Goal: Information Seeking & Learning: Understand process/instructions

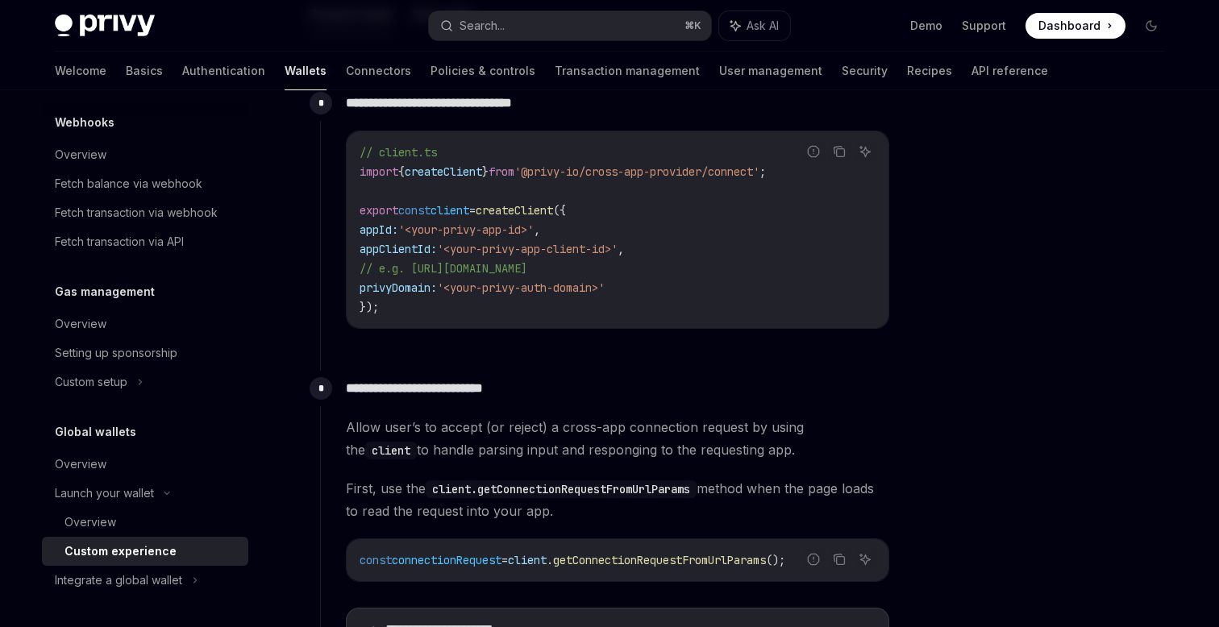
scroll to position [682, 0]
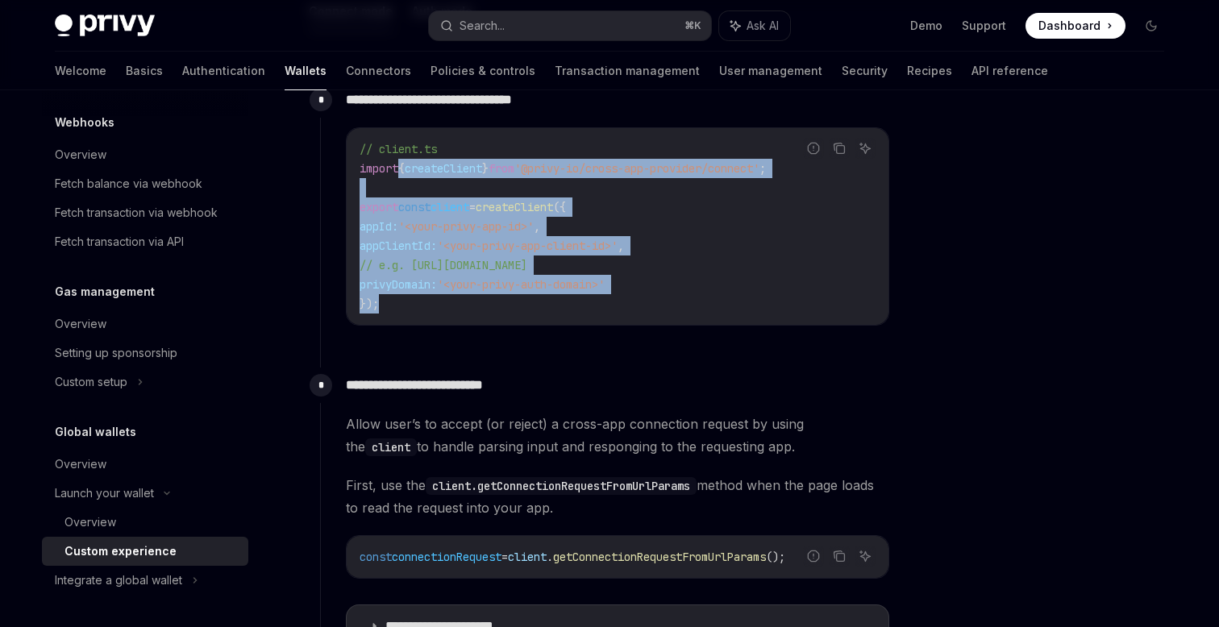
drag, startPoint x: 402, startPoint y: 165, endPoint x: 510, endPoint y: 303, distance: 175.7
click at [510, 301] on code "// client.ts import { createClient } from '@privy-io/cross-app-provider/connect…" at bounding box center [618, 226] width 516 height 174
click at [510, 303] on code "// client.ts import { createClient } from '@privy-io/cross-app-provider/connect…" at bounding box center [618, 226] width 516 height 174
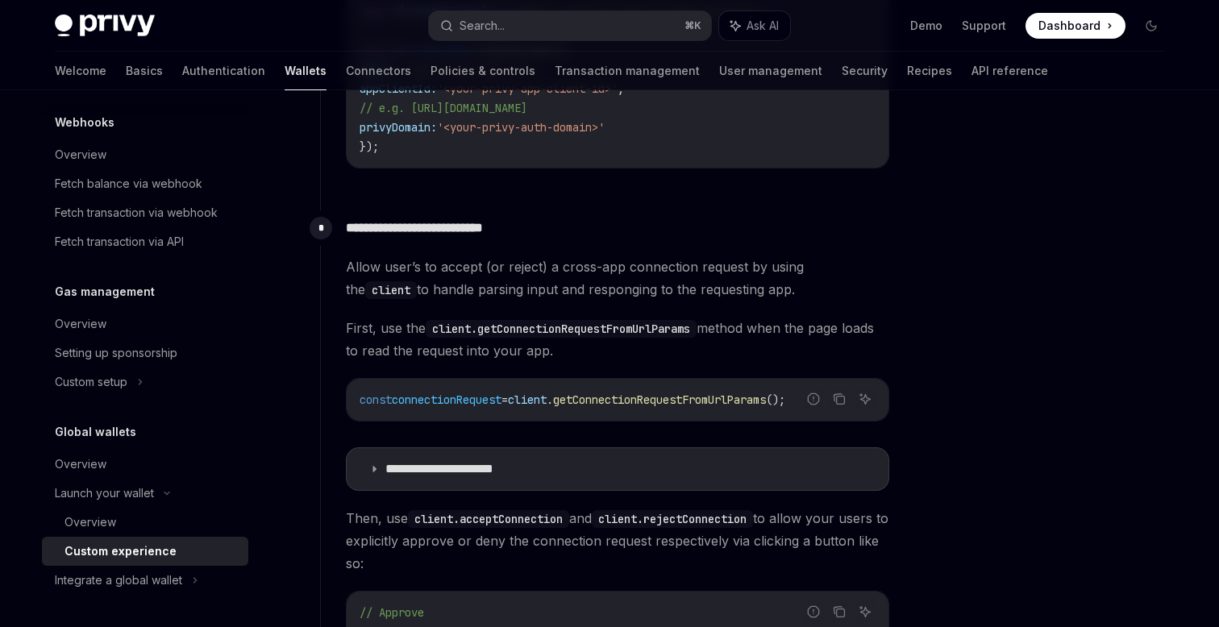
scroll to position [916, 0]
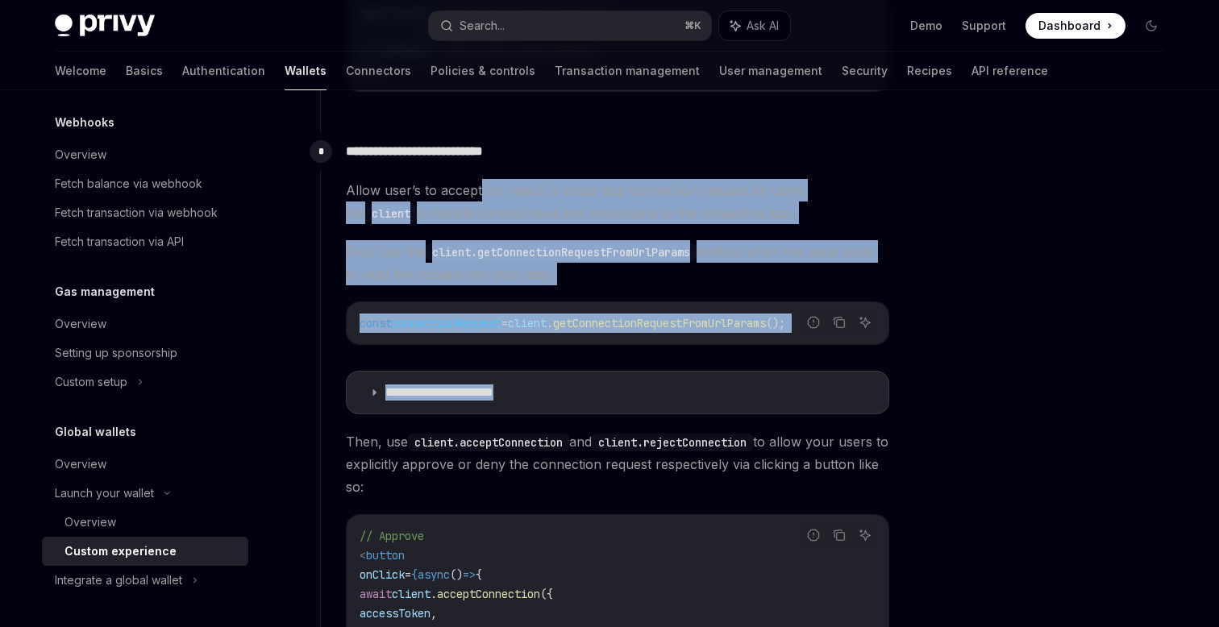
drag, startPoint x: 478, startPoint y: 185, endPoint x: 551, endPoint y: 418, distance: 244.8
click at [551, 414] on div "**********" at bounding box center [617, 616] width 543 height 874
click at [551, 418] on div "**********" at bounding box center [617, 616] width 543 height 874
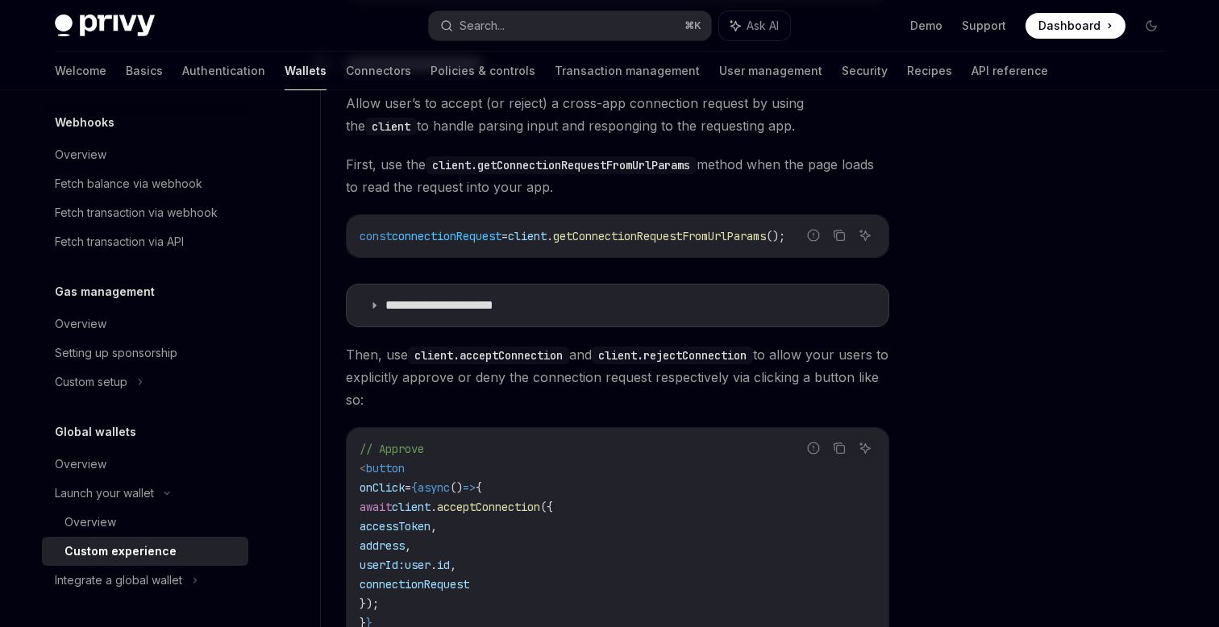
scroll to position [1017, 0]
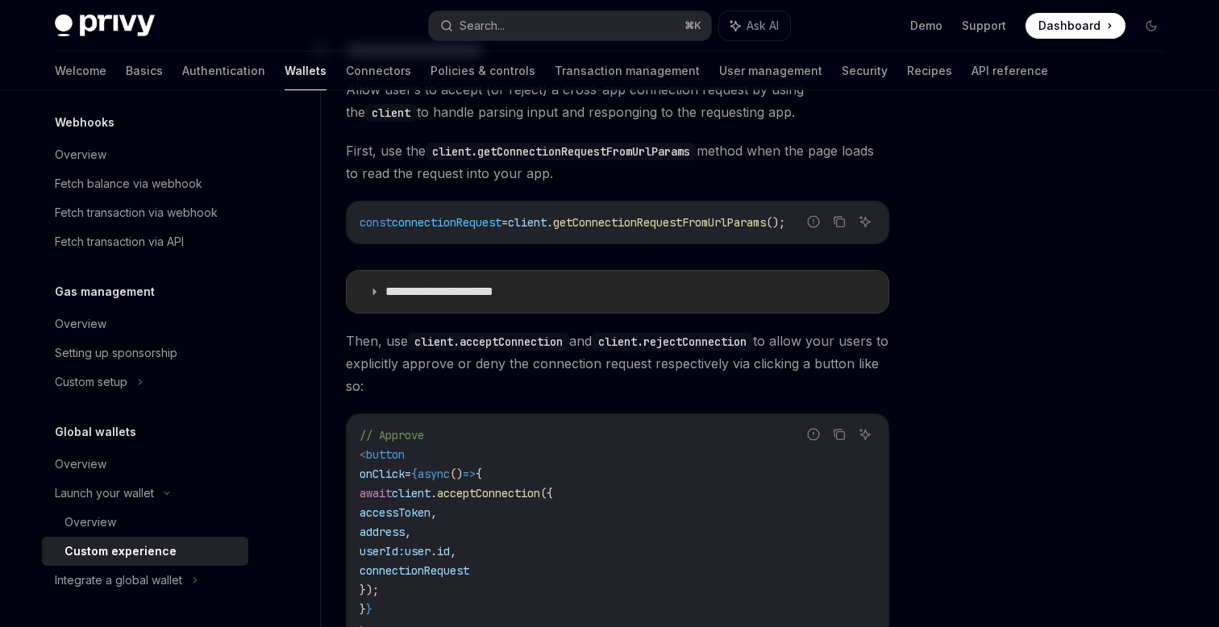
click at [499, 308] on summary "**********" at bounding box center [618, 292] width 542 height 42
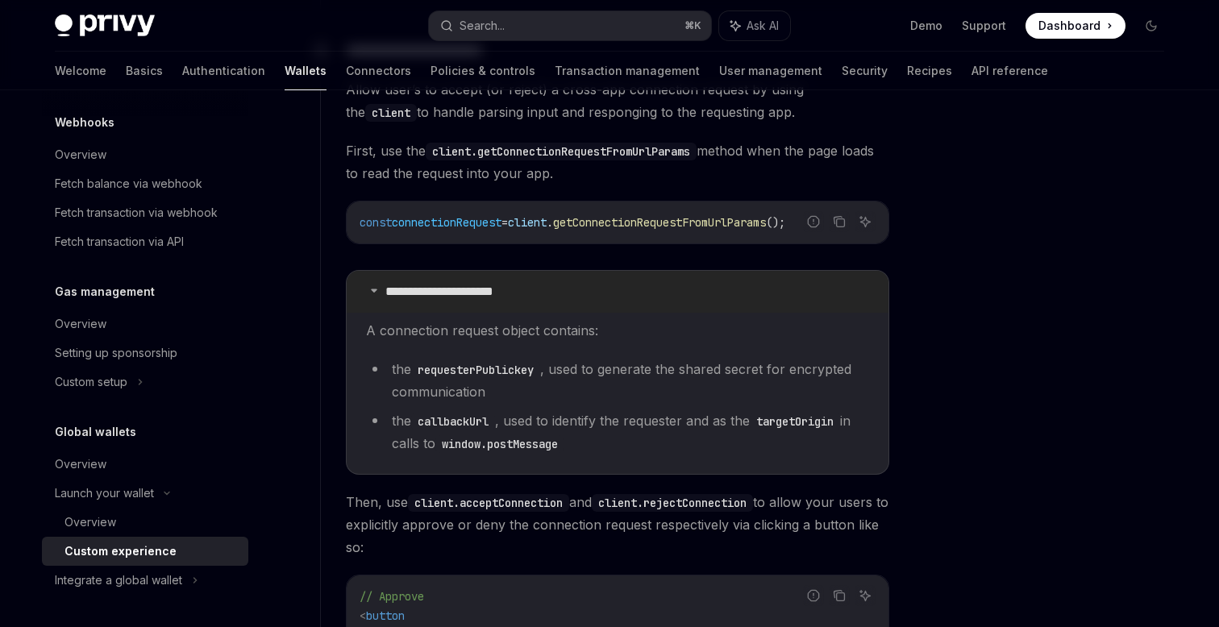
click at [499, 308] on summary "**********" at bounding box center [618, 292] width 542 height 42
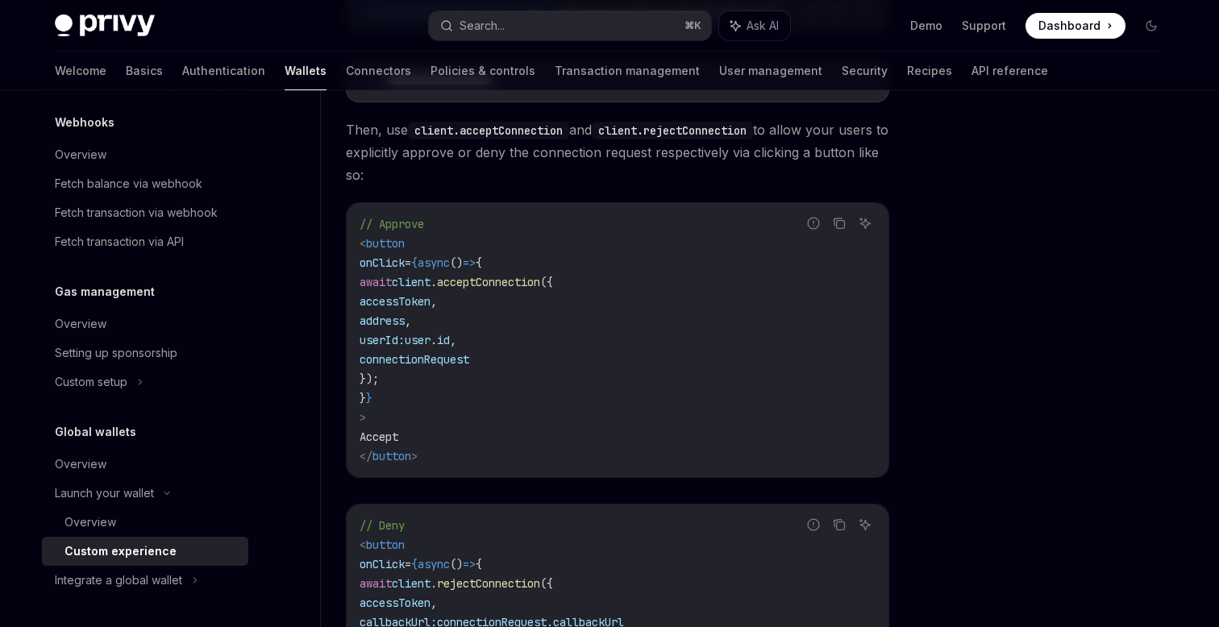
scroll to position [1239, 0]
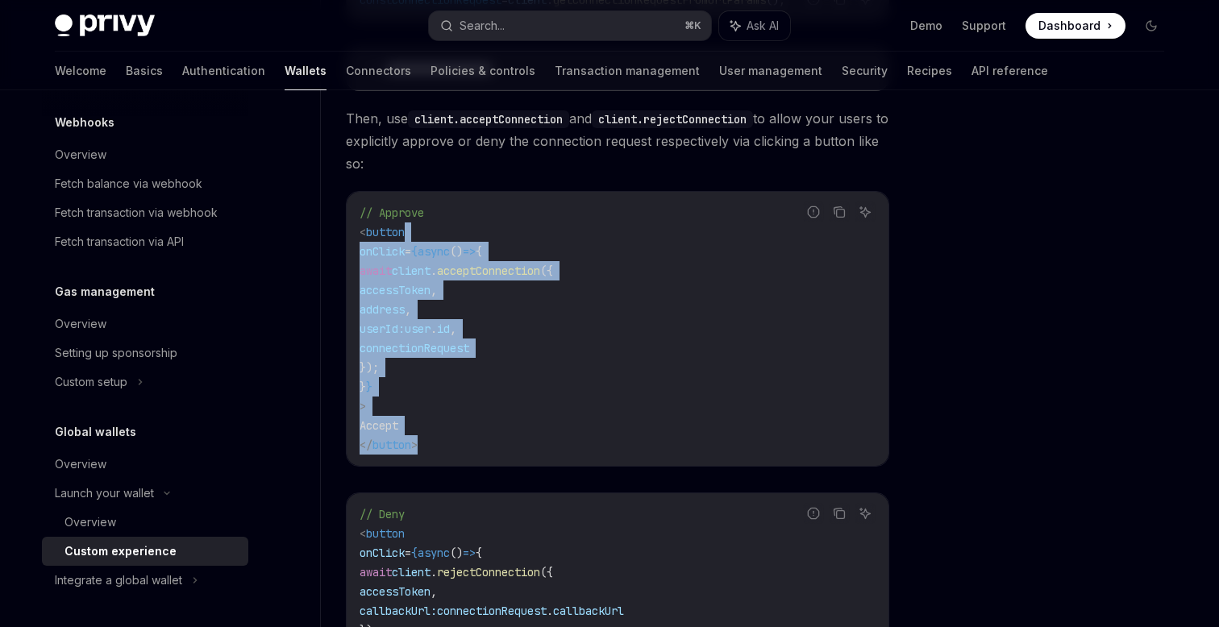
drag, startPoint x: 481, startPoint y: 223, endPoint x: 523, endPoint y: 454, distance: 234.5
click at [523, 452] on code "// Approve < button onClick = {async () => { await client . acceptConnection ({…" at bounding box center [618, 329] width 516 height 252
click at [523, 454] on div "// Approve < button onClick = {async () => { await client . acceptConnection ({…" at bounding box center [618, 329] width 542 height 274
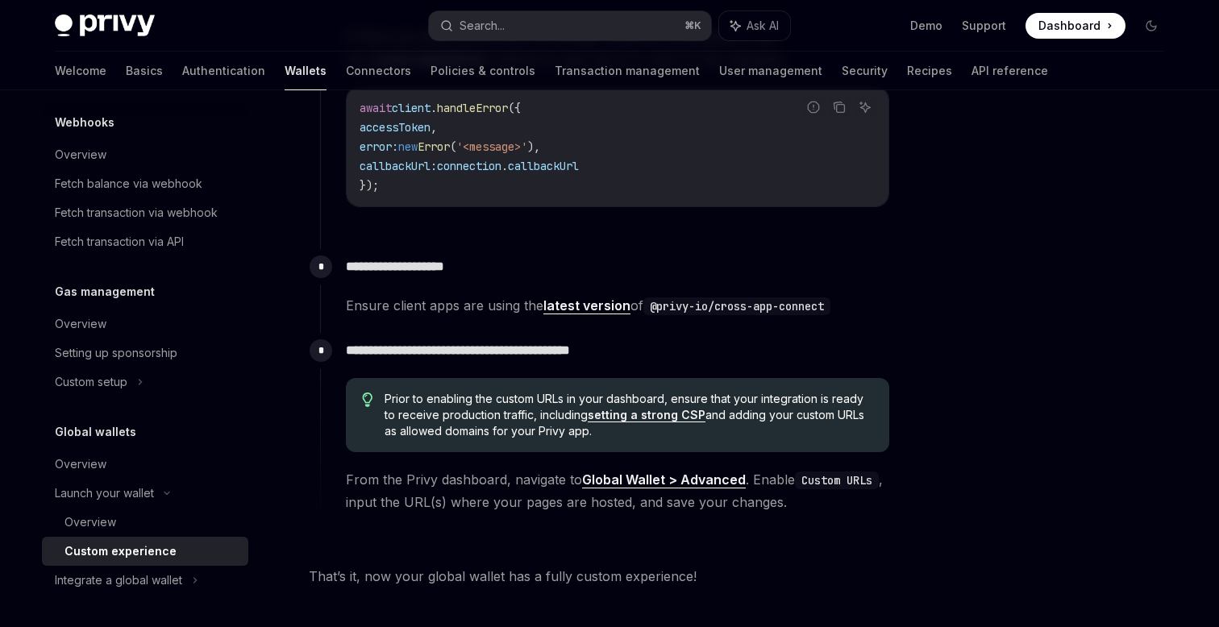
scroll to position [2740, 0]
drag, startPoint x: 680, startPoint y: 352, endPoint x: 396, endPoint y: 344, distance: 283.9
click at [398, 344] on p "**********" at bounding box center [617, 350] width 543 height 23
click at [396, 344] on p "**********" at bounding box center [617, 350] width 543 height 23
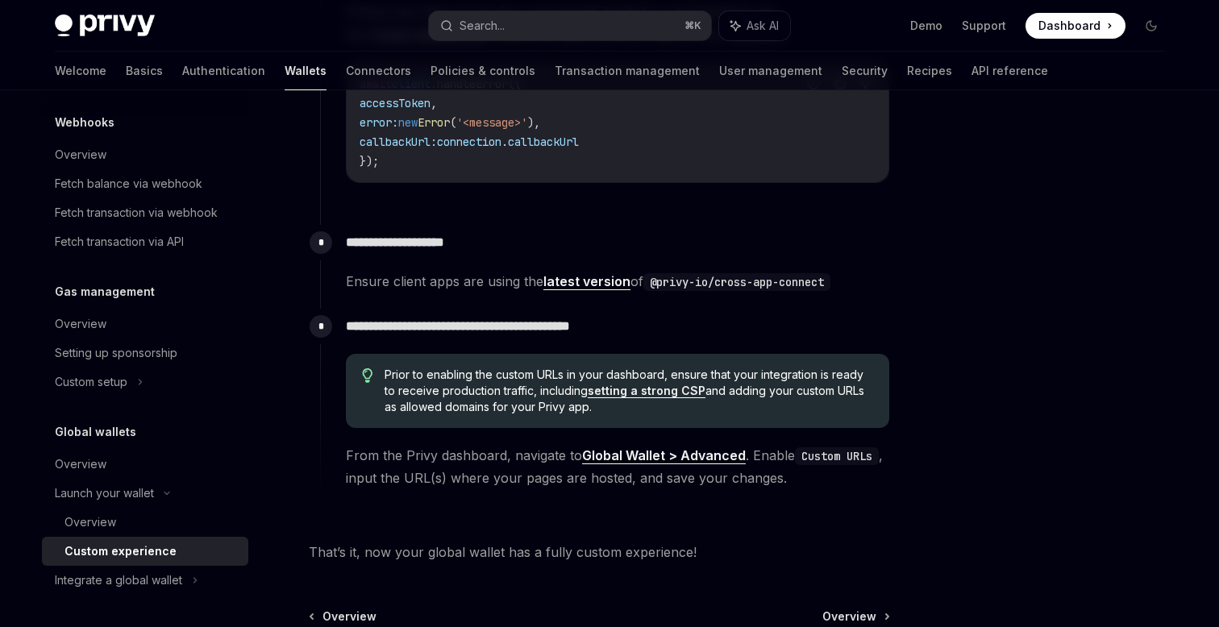
drag, startPoint x: 427, startPoint y: 377, endPoint x: 522, endPoint y: 420, distance: 103.6
click at [520, 418] on div "Prior to enabling the custom URLs in your dashboard, ensure that your integrati…" at bounding box center [617, 391] width 543 height 74
click at [522, 420] on div "Prior to enabling the custom URLs in your dashboard, ensure that your integrati…" at bounding box center [617, 391] width 543 height 74
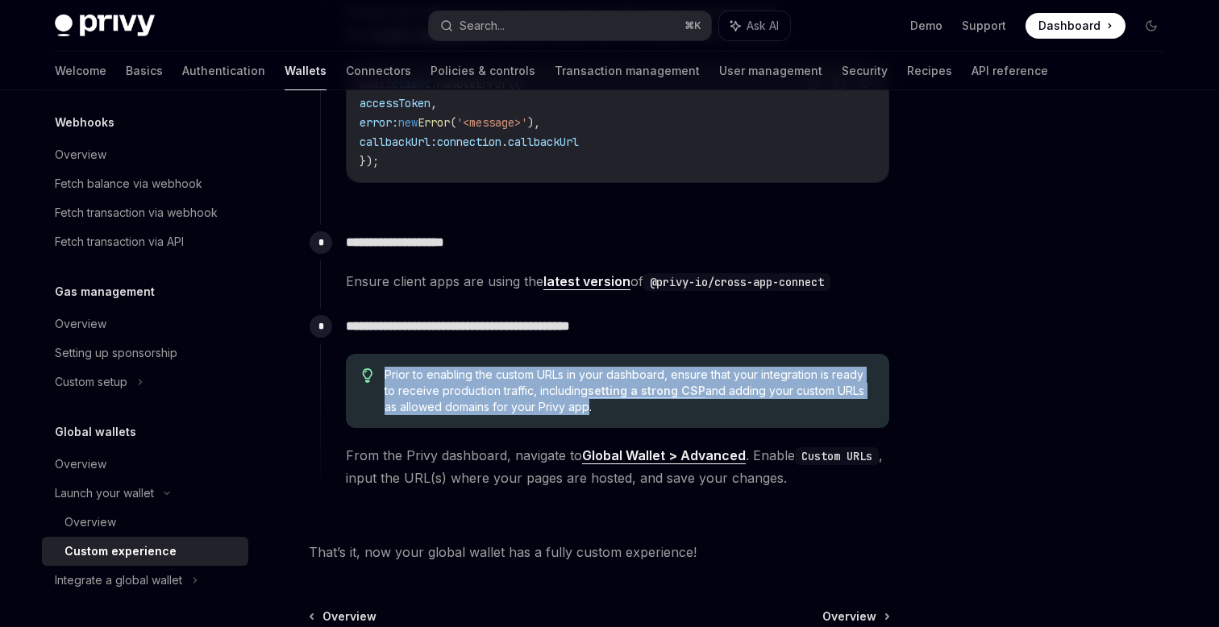
drag, startPoint x: 571, startPoint y: 409, endPoint x: 462, endPoint y: 361, distance: 118.8
click at [462, 361] on div "Prior to enabling the custom URLs in your dashboard, ensure that your integrati…" at bounding box center [617, 391] width 543 height 74
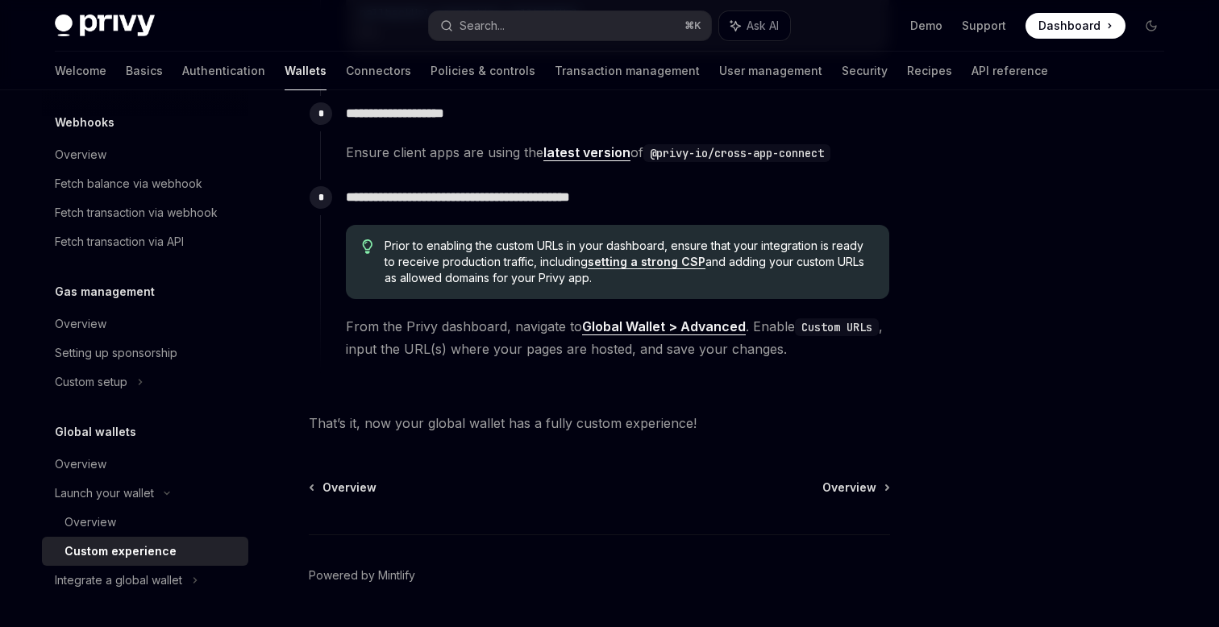
scroll to position [2938, 0]
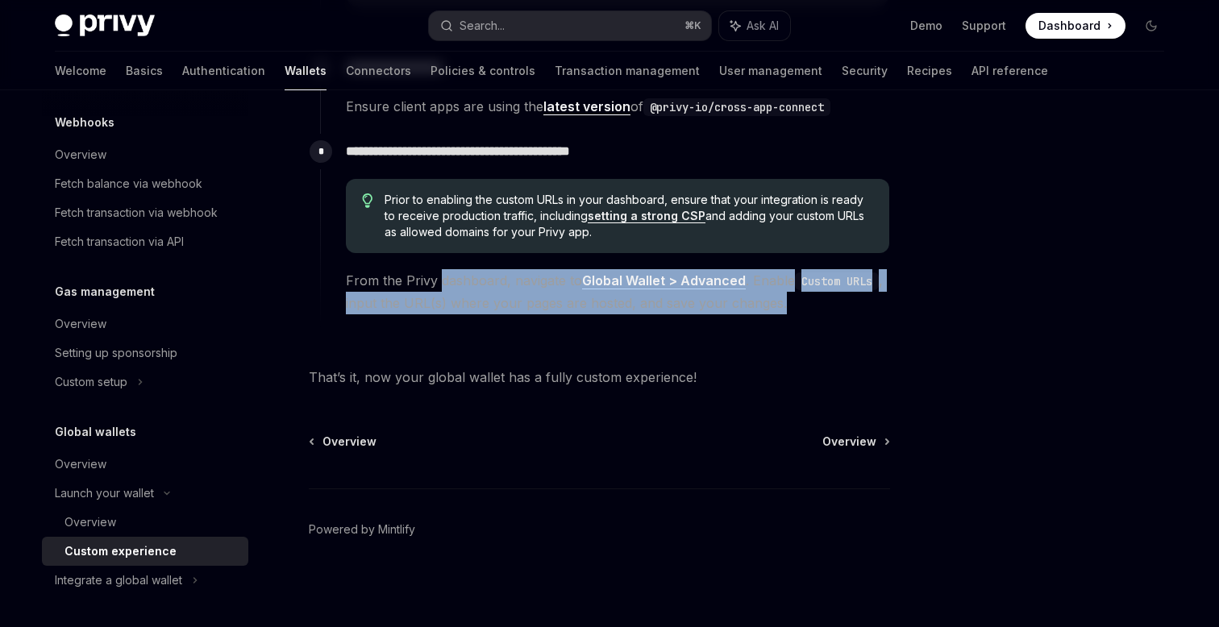
drag, startPoint x: 439, startPoint y: 279, endPoint x: 622, endPoint y: 318, distance: 187.2
click at [618, 317] on div "**********" at bounding box center [605, 232] width 570 height 197
click at [622, 318] on div "**********" at bounding box center [605, 232] width 570 height 197
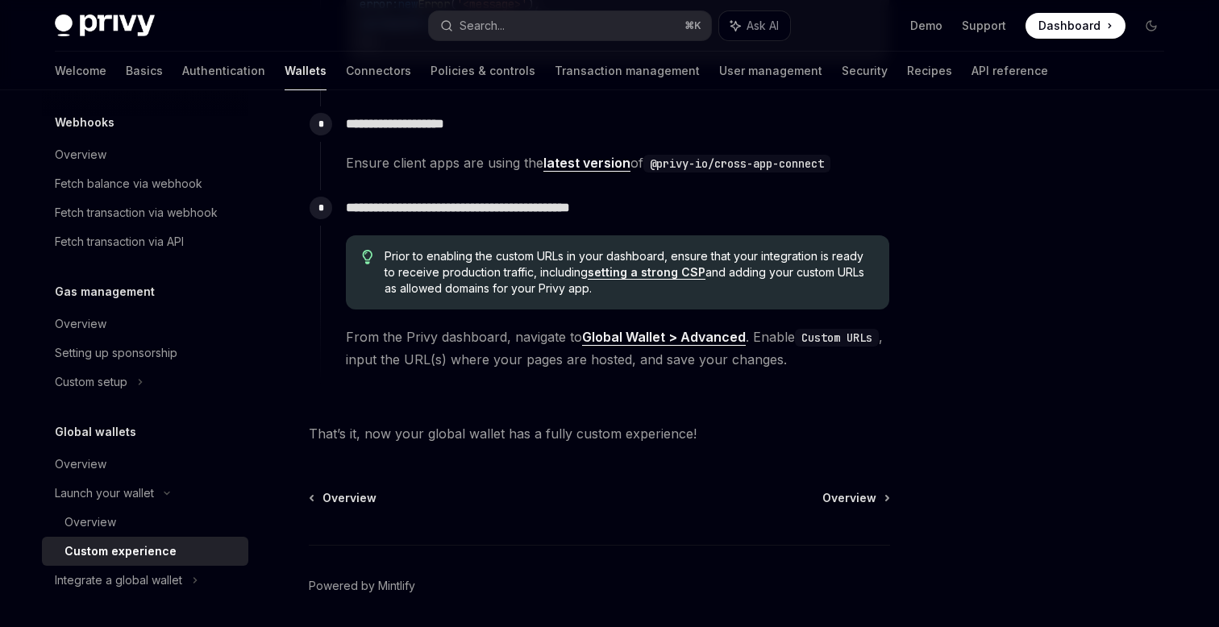
scroll to position [2848, 0]
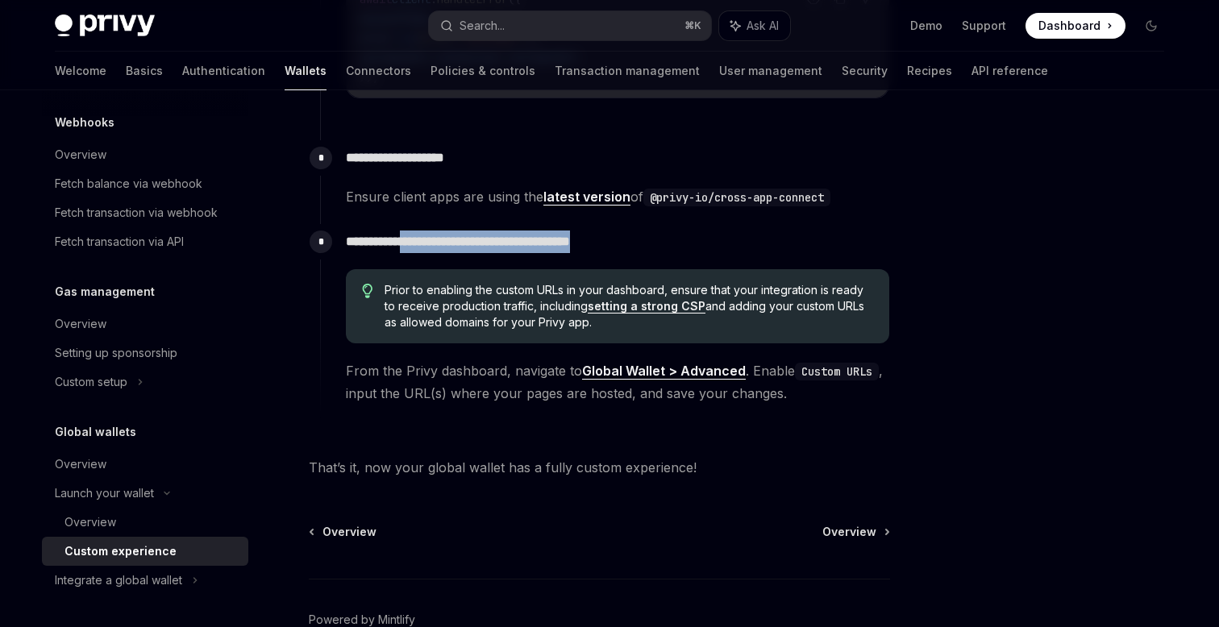
drag, startPoint x: 418, startPoint y: 246, endPoint x: 685, endPoint y: 246, distance: 266.9
click at [678, 246] on p "**********" at bounding box center [617, 242] width 543 height 23
click at [685, 246] on p "**********" at bounding box center [617, 242] width 543 height 23
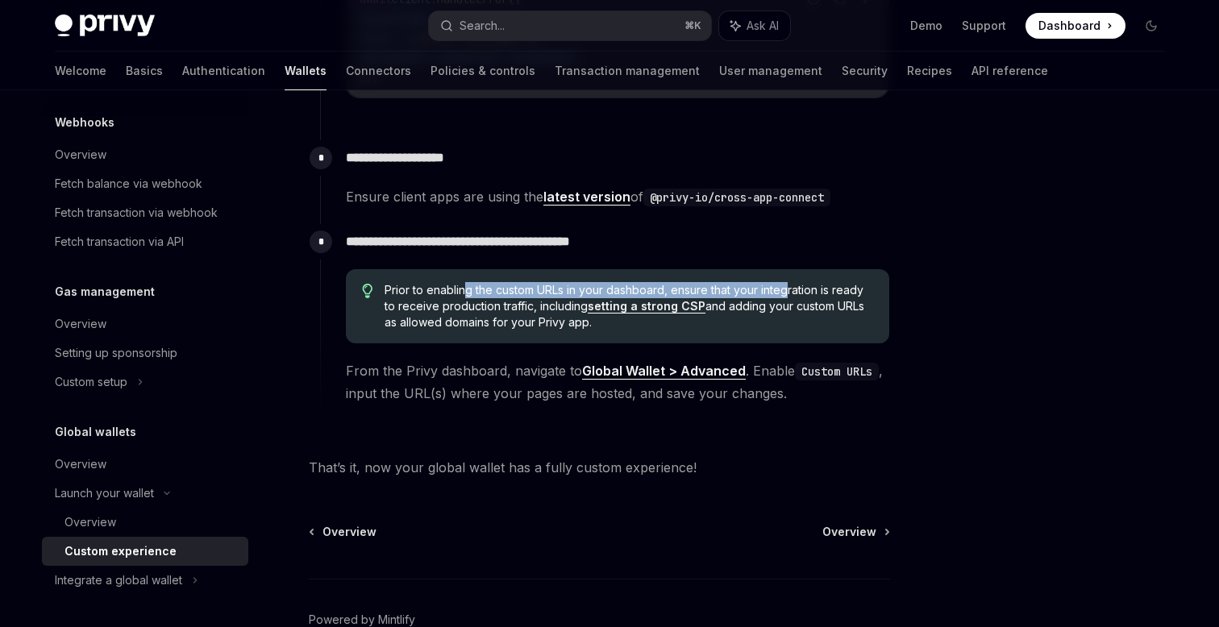
drag, startPoint x: 468, startPoint y: 292, endPoint x: 810, endPoint y: 292, distance: 341.9
click at [805, 292] on span "Prior to enabling the custom URLs in your dashboard, ensure that your integrati…" at bounding box center [629, 306] width 489 height 48
click at [810, 292] on span "Prior to enabling the custom URLs in your dashboard, ensure that your integrati…" at bounding box center [629, 306] width 489 height 48
drag, startPoint x: 810, startPoint y: 292, endPoint x: 484, endPoint y: 293, distance: 326.5
click at [487, 293] on span "Prior to enabling the custom URLs in your dashboard, ensure that your integrati…" at bounding box center [629, 306] width 489 height 48
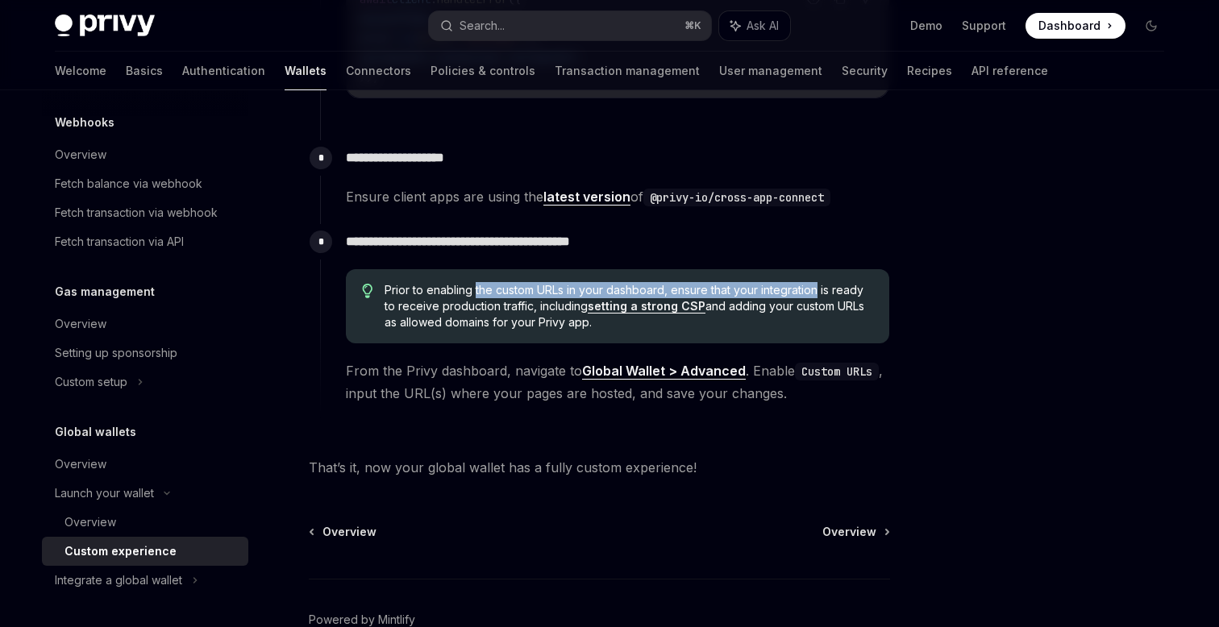
click at [484, 293] on span "Prior to enabling the custom URLs in your dashboard, ensure that your integrati…" at bounding box center [629, 306] width 489 height 48
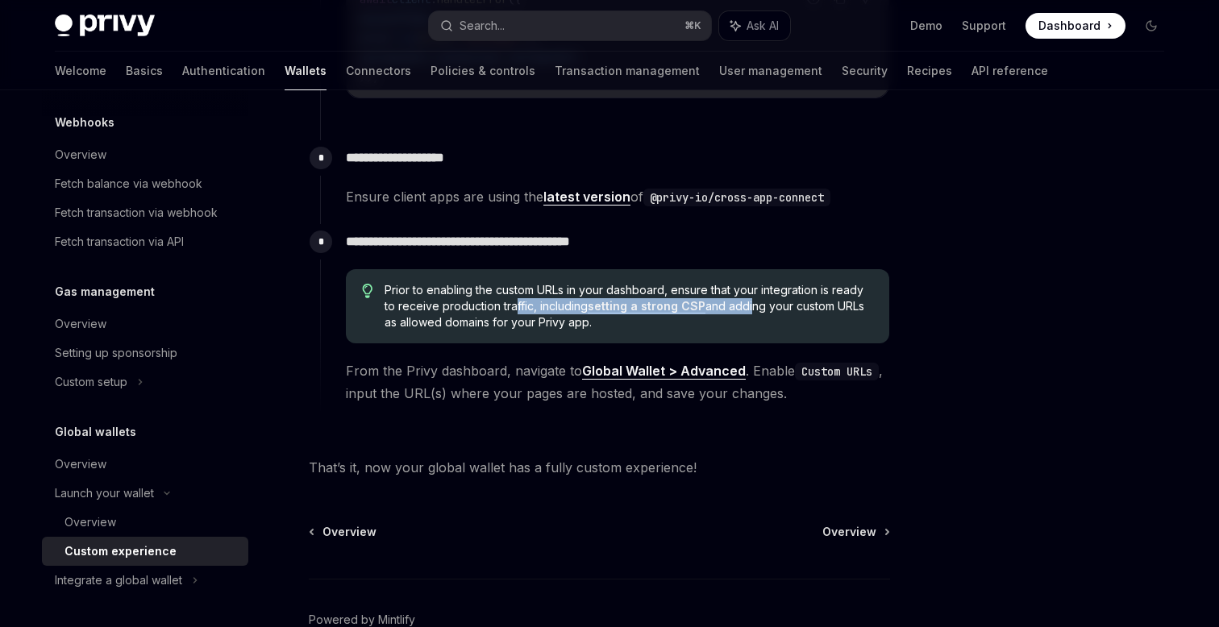
drag, startPoint x: 514, startPoint y: 301, endPoint x: 794, endPoint y: 301, distance: 280.6
click at [782, 301] on span "Prior to enabling the custom URLs in your dashboard, ensure that your integrati…" at bounding box center [629, 306] width 489 height 48
click at [794, 301] on span "Prior to enabling the custom URLs in your dashboard, ensure that your integrati…" at bounding box center [629, 306] width 489 height 48
drag, startPoint x: 810, startPoint y: 302, endPoint x: 470, endPoint y: 302, distance: 340.3
click at [470, 302] on span "Prior to enabling the custom URLs in your dashboard, ensure that your integrati…" at bounding box center [629, 306] width 489 height 48
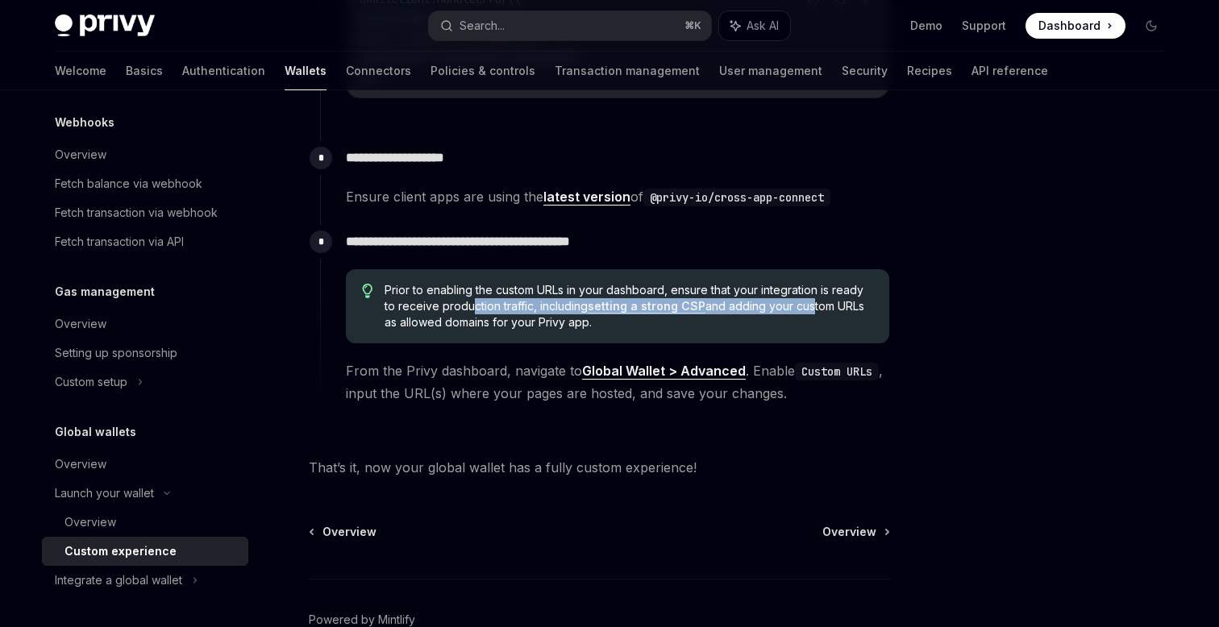
click at [470, 302] on span "Prior to enabling the custom URLs in your dashboard, ensure that your integrati…" at bounding box center [629, 306] width 489 height 48
drag, startPoint x: 413, startPoint y: 320, endPoint x: 622, endPoint y: 322, distance: 208.8
click at [614, 320] on span "Prior to enabling the custom URLs in your dashboard, ensure that your integrati…" at bounding box center [629, 306] width 489 height 48
click at [622, 322] on span "Prior to enabling the custom URLs in your dashboard, ensure that your integrati…" at bounding box center [629, 306] width 489 height 48
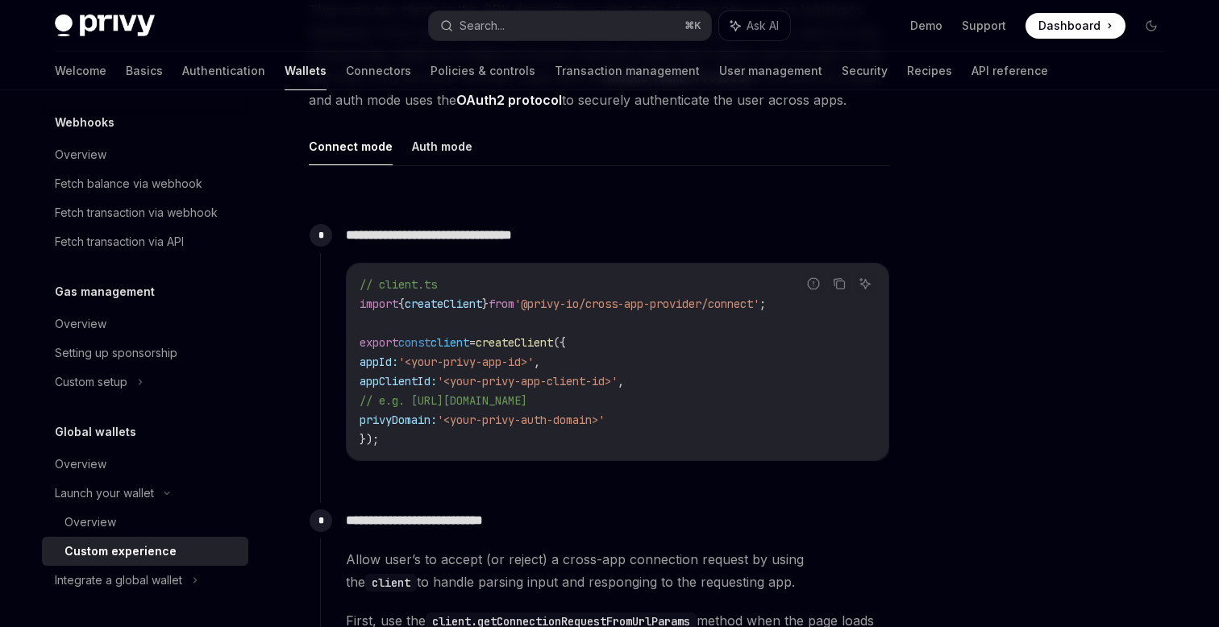
scroll to position [545, 0]
click at [439, 153] on button "Auth mode" at bounding box center [442, 148] width 60 height 38
type textarea "*"
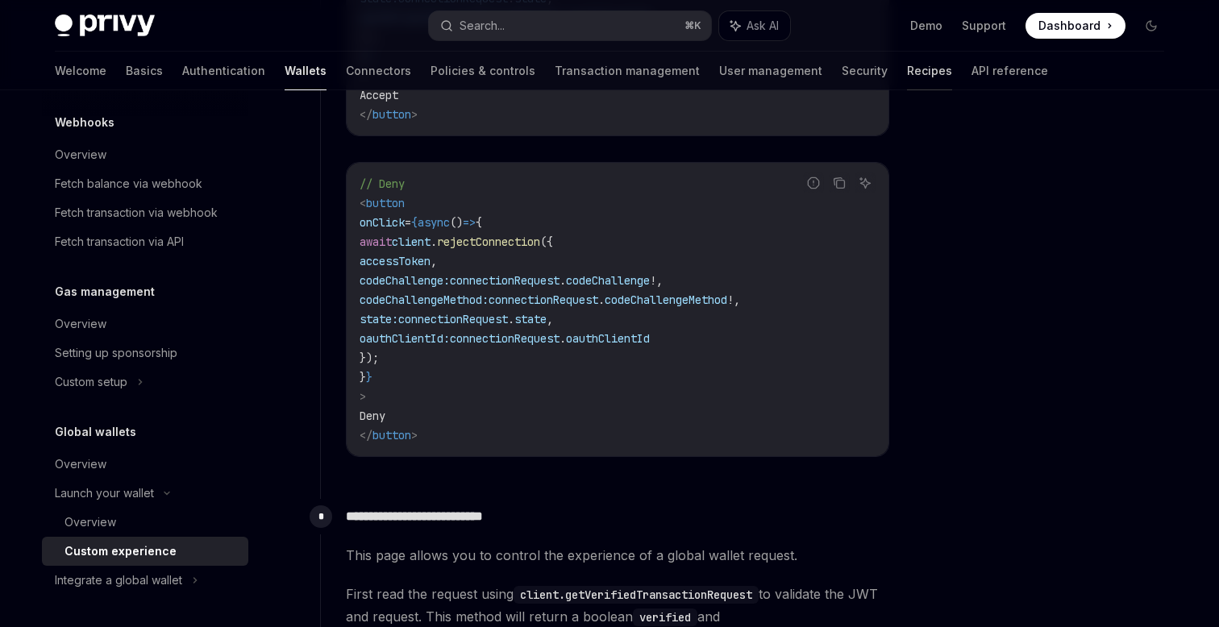
scroll to position [1549, 0]
